Goal: Task Accomplishment & Management: Manage account settings

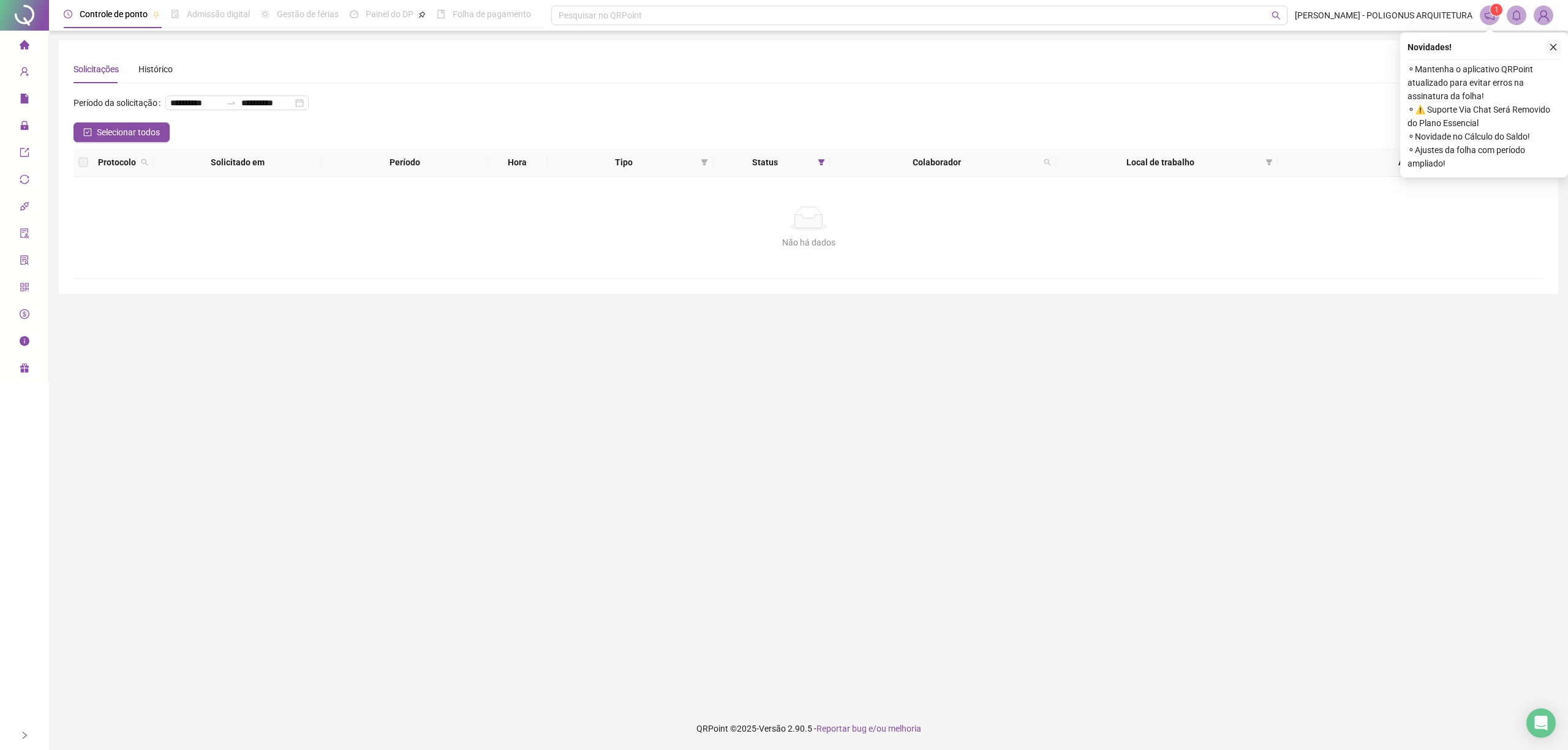
click at [1557, 48] on icon "close" at bounding box center [1553, 47] width 9 height 9
click at [665, 402] on main "**********" at bounding box center [808, 369] width 1500 height 657
click at [1551, 44] on icon "close" at bounding box center [1553, 47] width 9 height 9
